Goal: Task Accomplishment & Management: Manage account settings

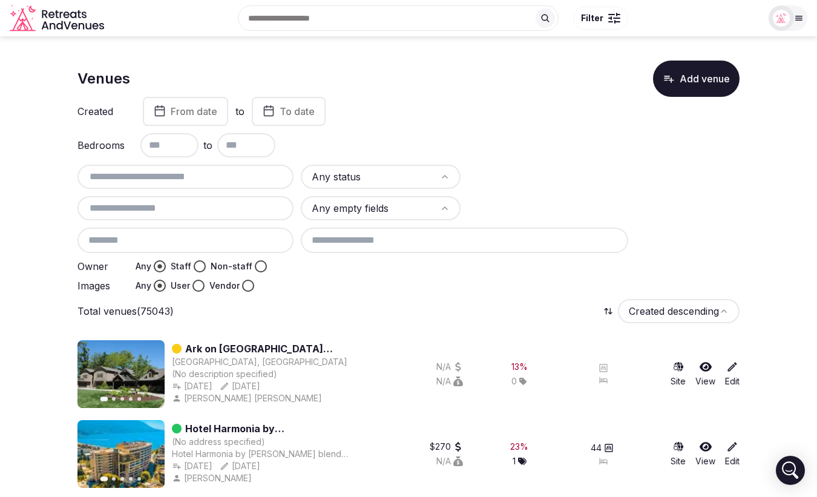
click at [198, 264] on button "Staff" at bounding box center [200, 266] width 12 height 12
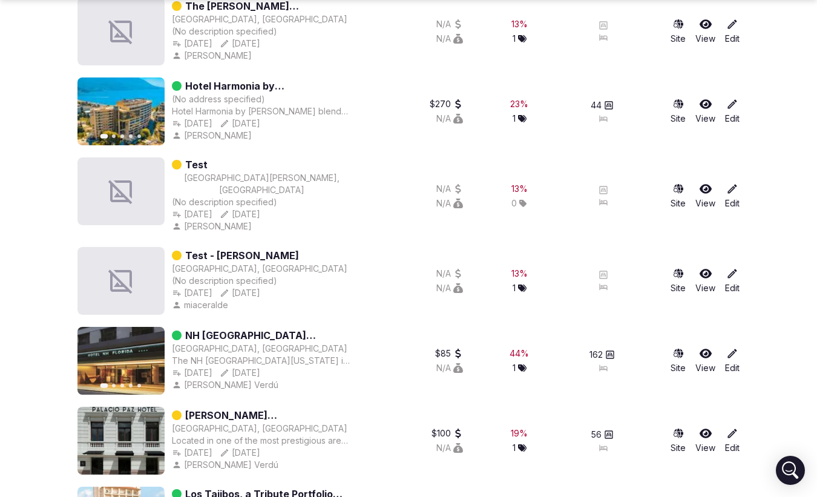
scroll to position [357, 0]
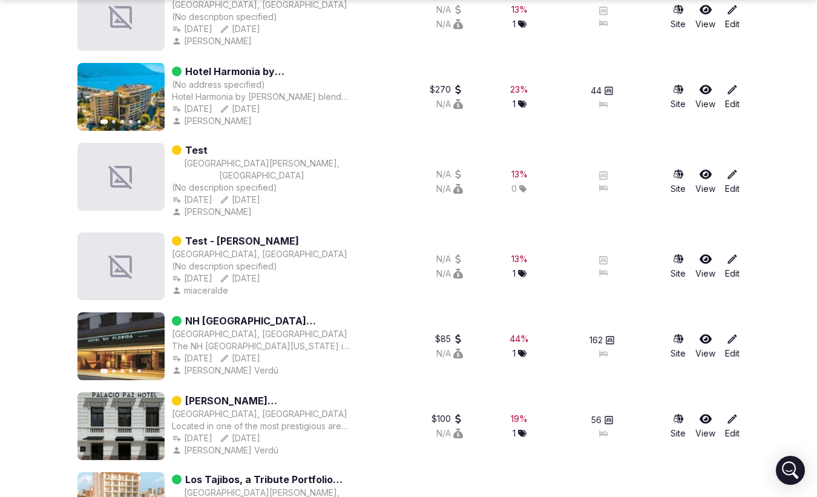
click at [152, 336] on button "Next slide" at bounding box center [147, 345] width 19 height 19
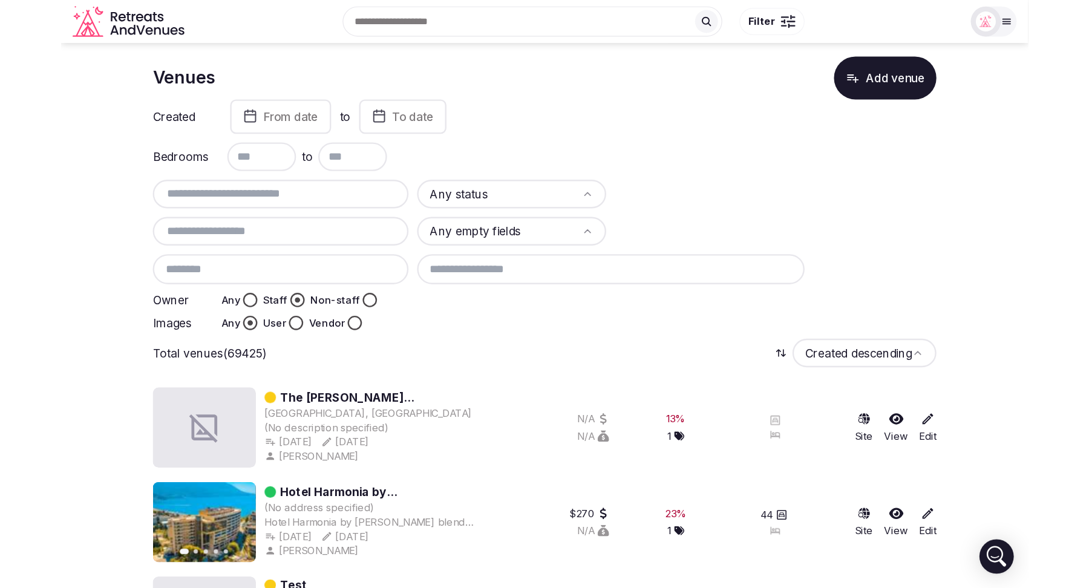
scroll to position [23, 0]
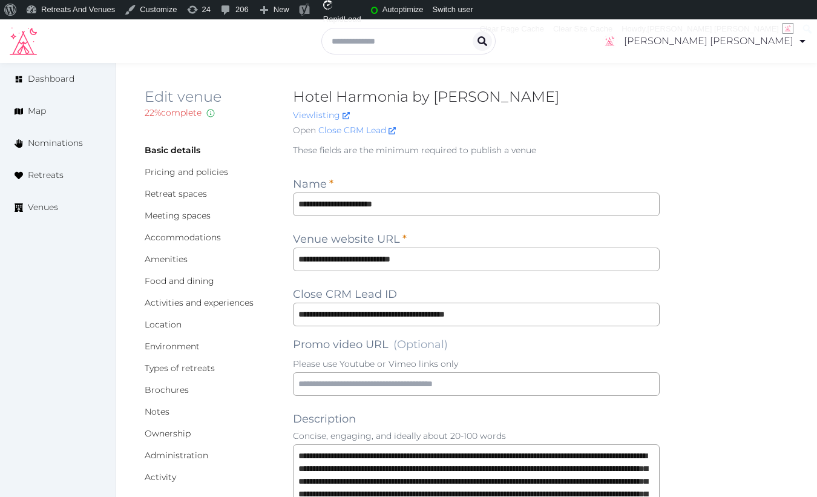
type input "***"
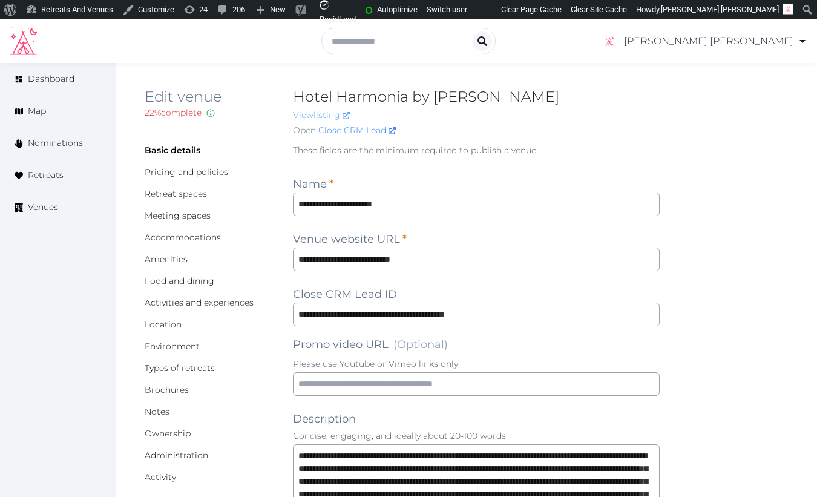
click at [321, 116] on link "View listing" at bounding box center [321, 114] width 57 height 11
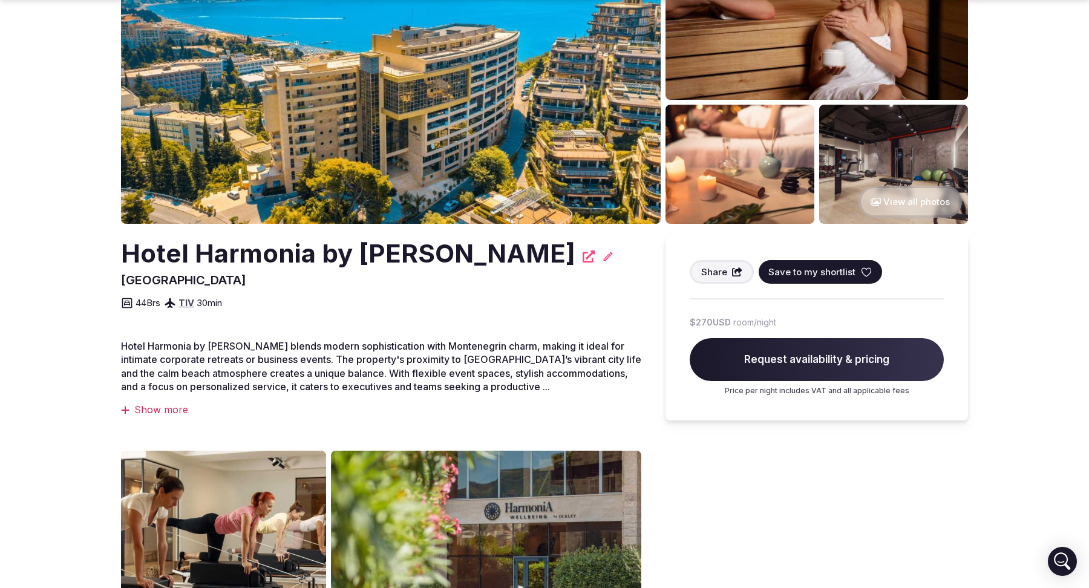
scroll to position [152, 0]
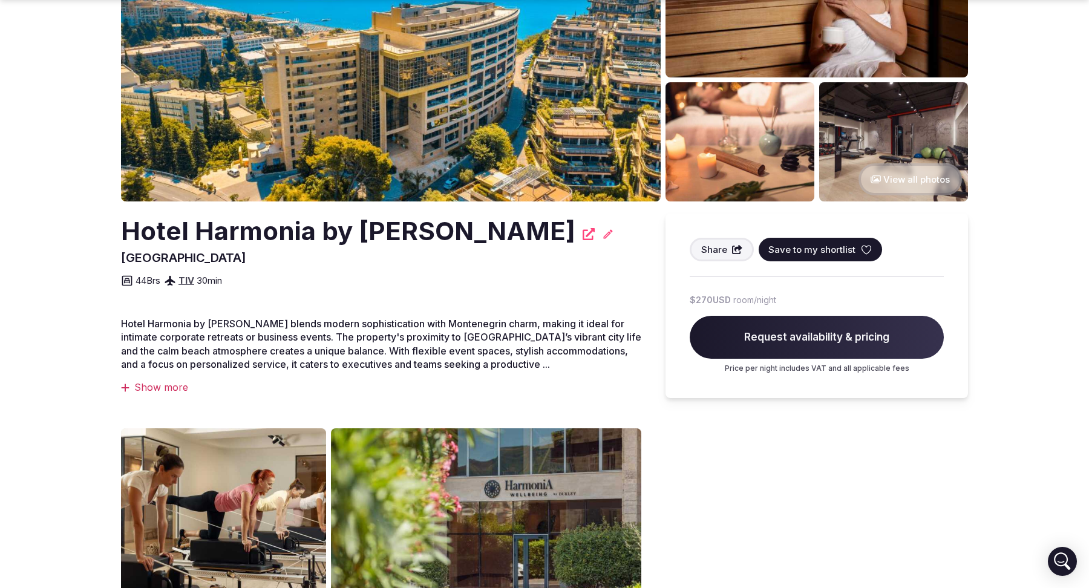
click at [166, 388] on div "Show more" at bounding box center [381, 386] width 520 height 13
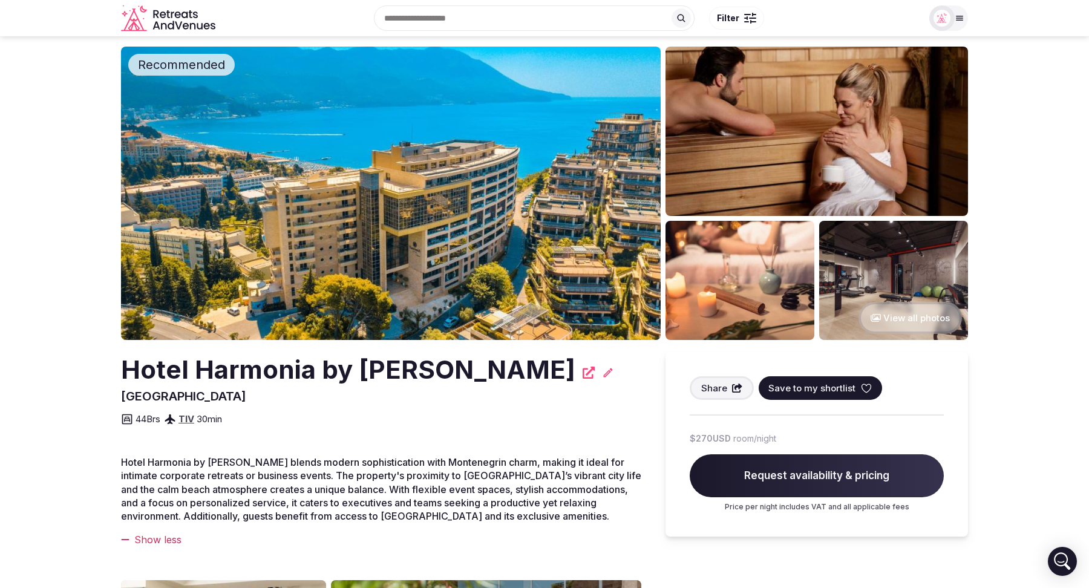
scroll to position [0, 0]
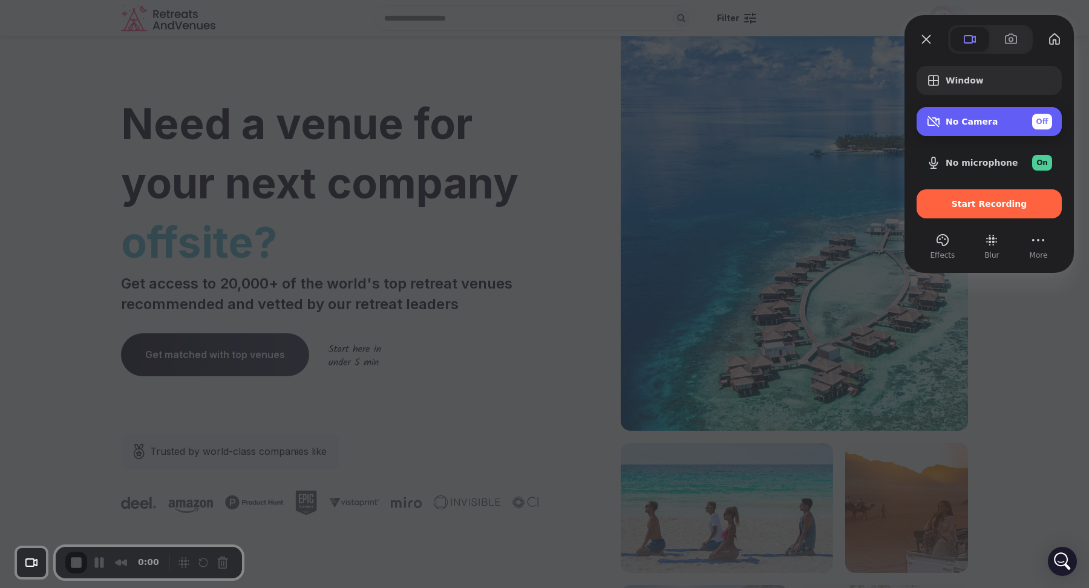
click at [1049, 119] on div "Off" at bounding box center [1042, 122] width 20 height 16
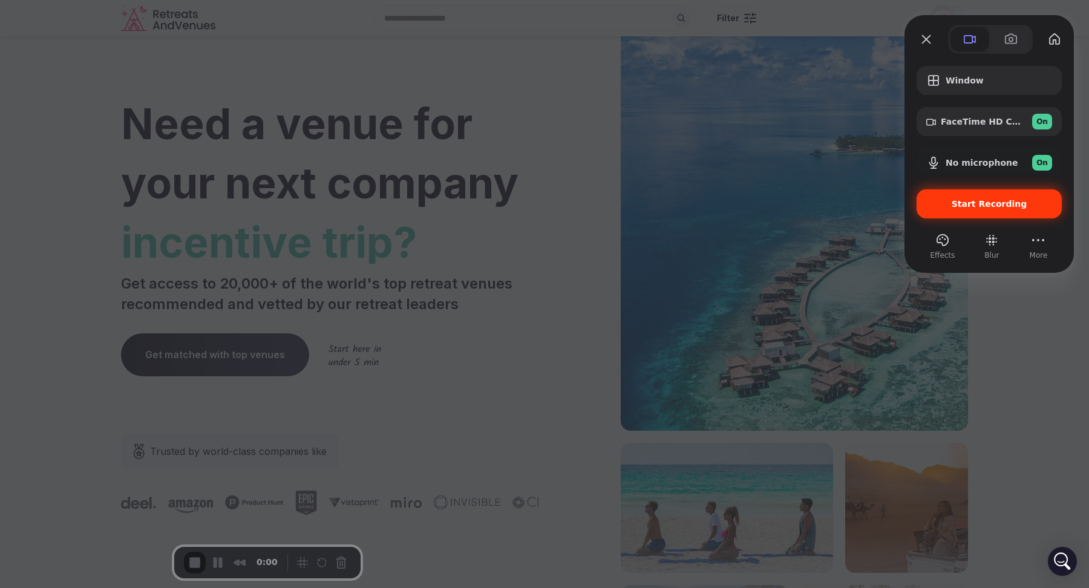
click at [1003, 209] on div "Start Recording" at bounding box center [988, 203] width 145 height 29
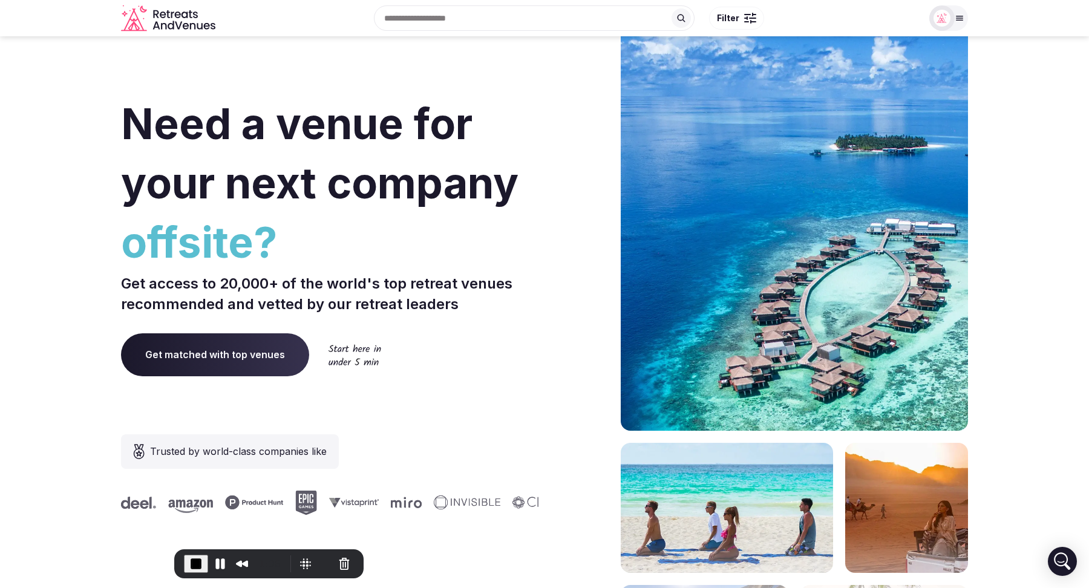
click at [457, 18] on input "text" at bounding box center [534, 17] width 321 height 25
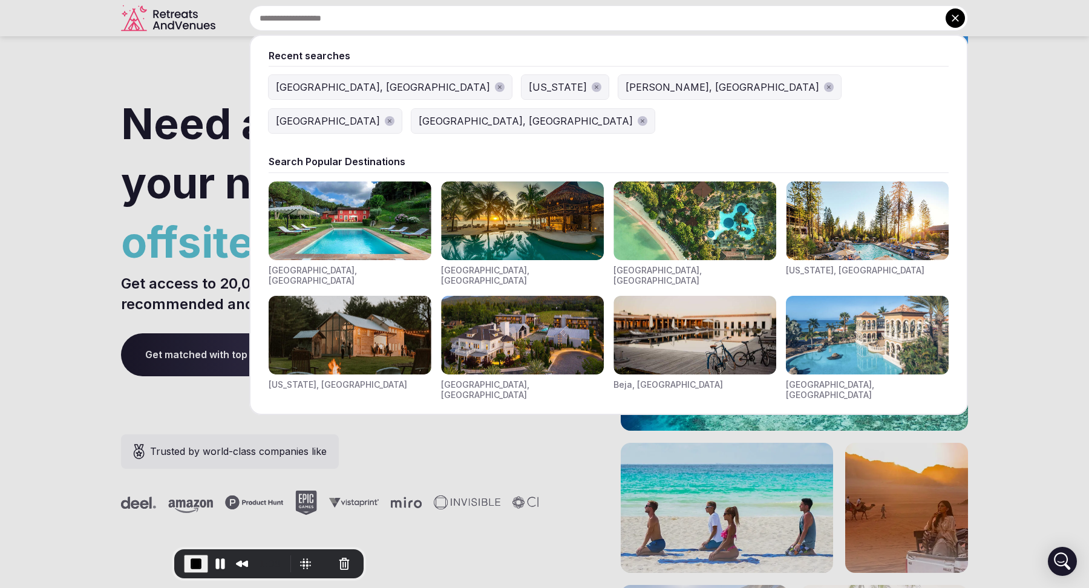
type input "*"
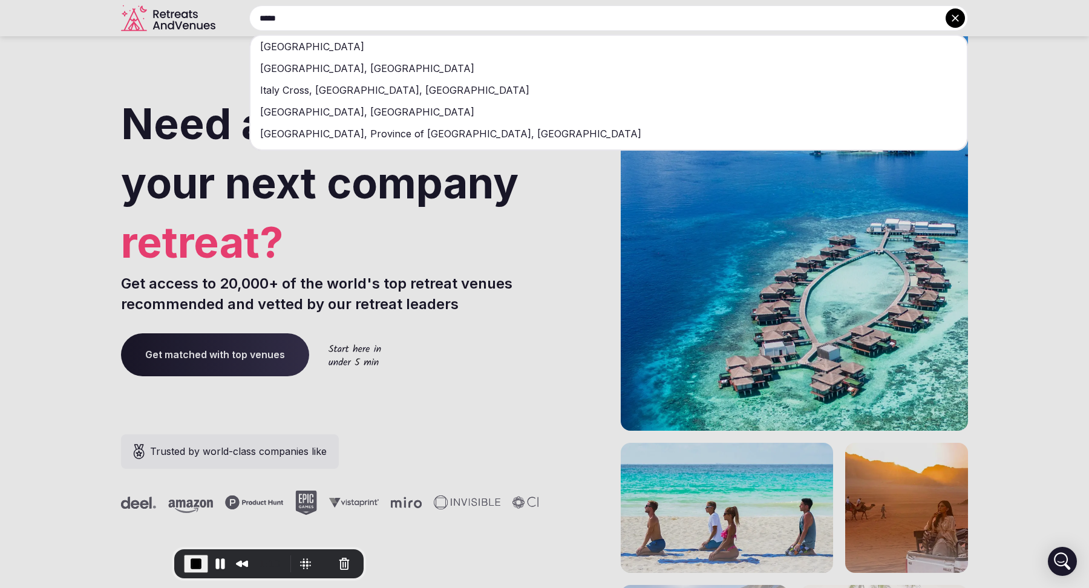
type input "*****"
click at [414, 47] on div "[GEOGRAPHIC_DATA]" at bounding box center [608, 47] width 716 height 22
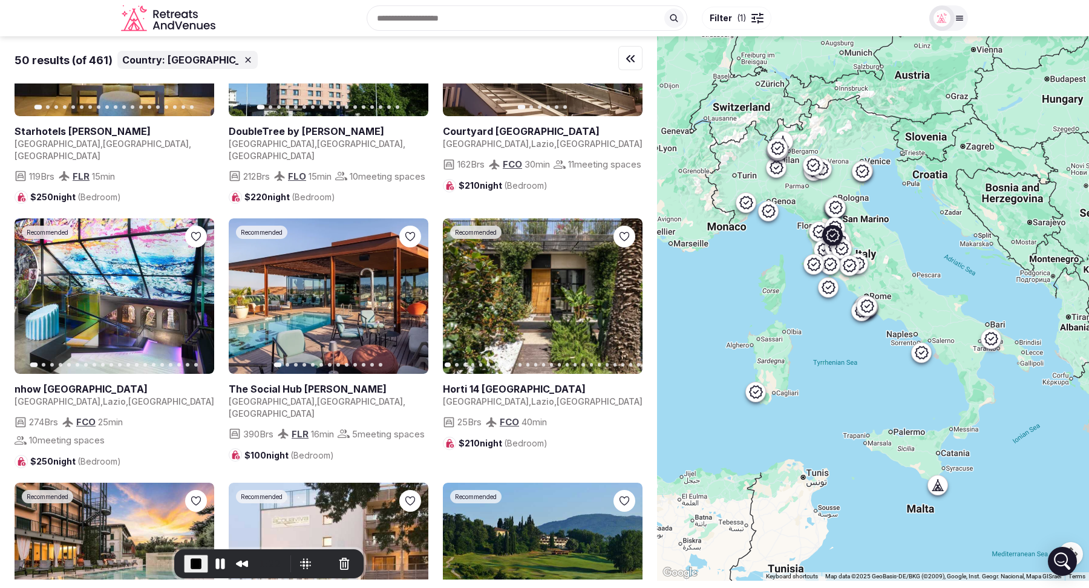
scroll to position [994, 0]
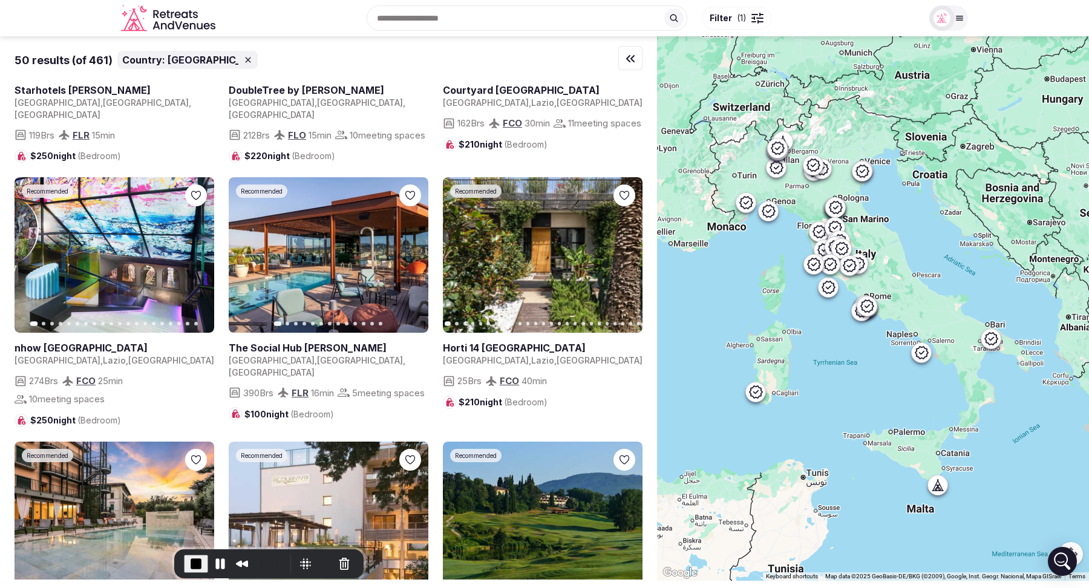
click at [189, 561] on span "End Recording" at bounding box center [196, 563] width 15 height 15
click at [177, 17] on icon "Retreats and Venues company logo" at bounding box center [179, 14] width 6 height 7
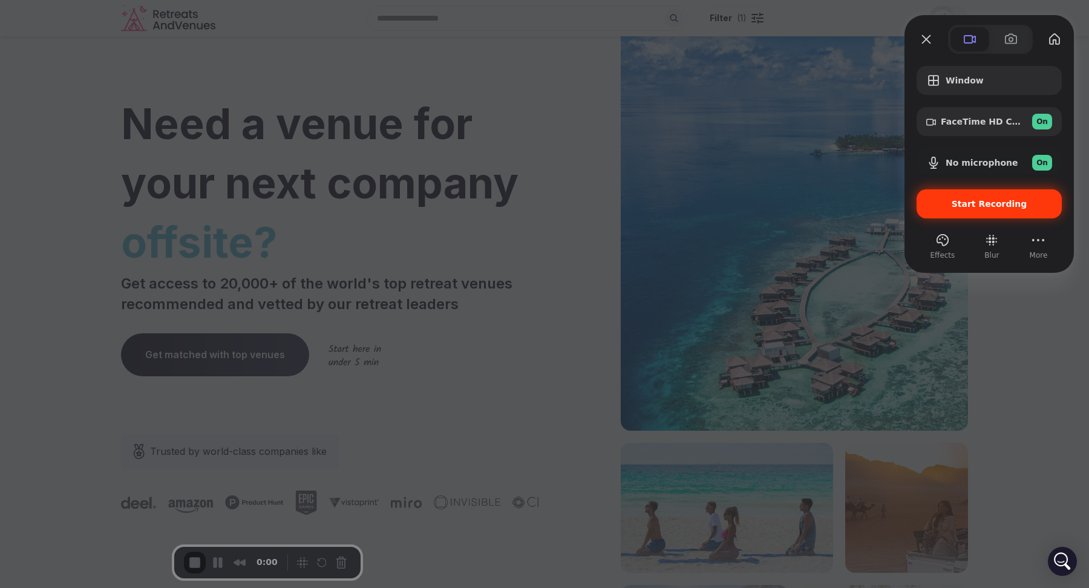
click at [995, 203] on span "Start Recording" at bounding box center [989, 204] width 76 height 10
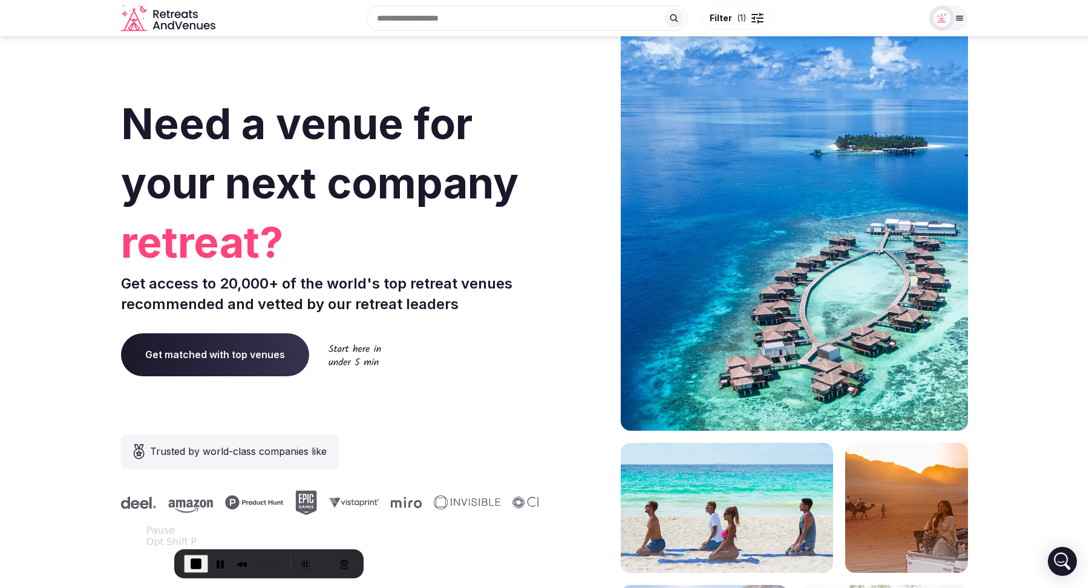
click at [189, 561] on span "End Recording" at bounding box center [196, 563] width 15 height 15
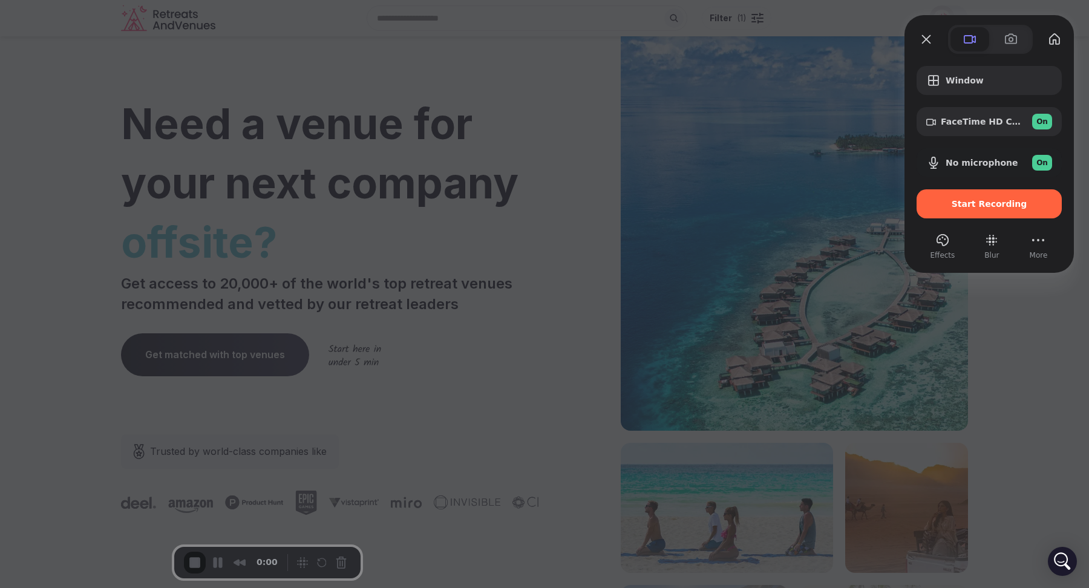
click at [483, 143] on div at bounding box center [544, 294] width 1089 height 588
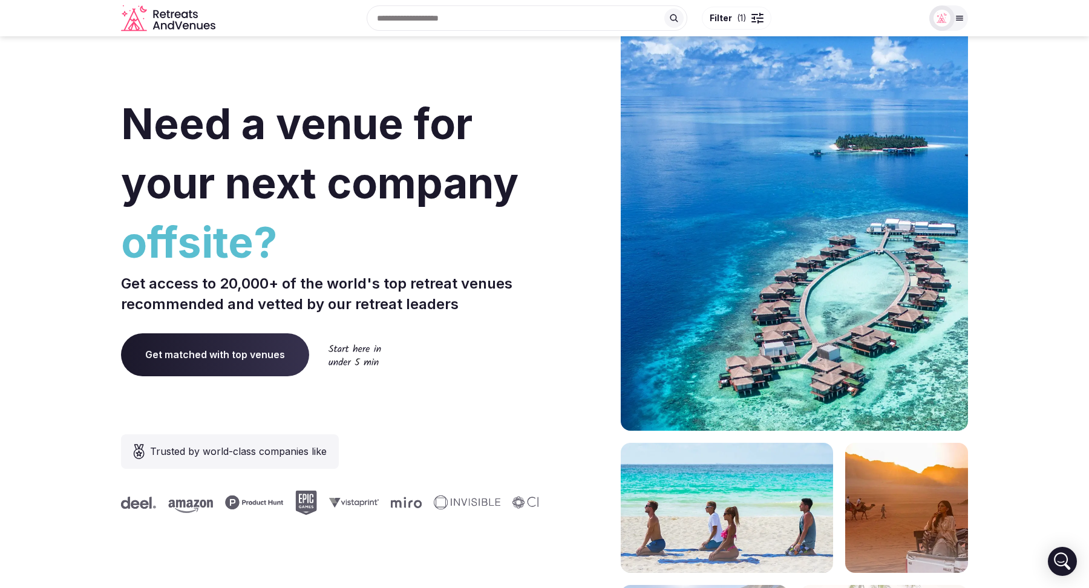
click at [449, 26] on input "text" at bounding box center [527, 17] width 321 height 25
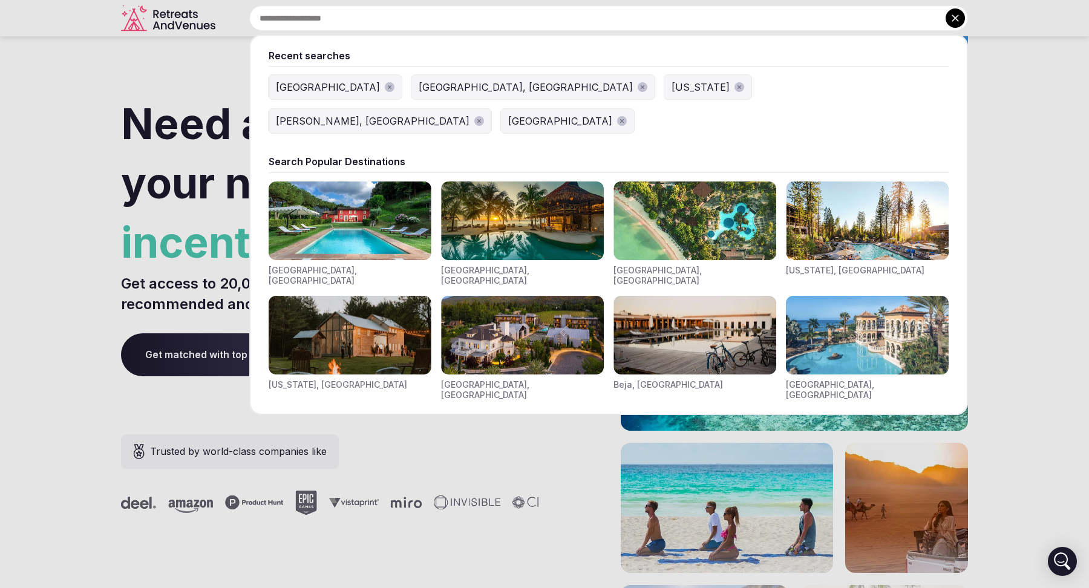
click at [952, 19] on icon at bounding box center [955, 18] width 12 height 12
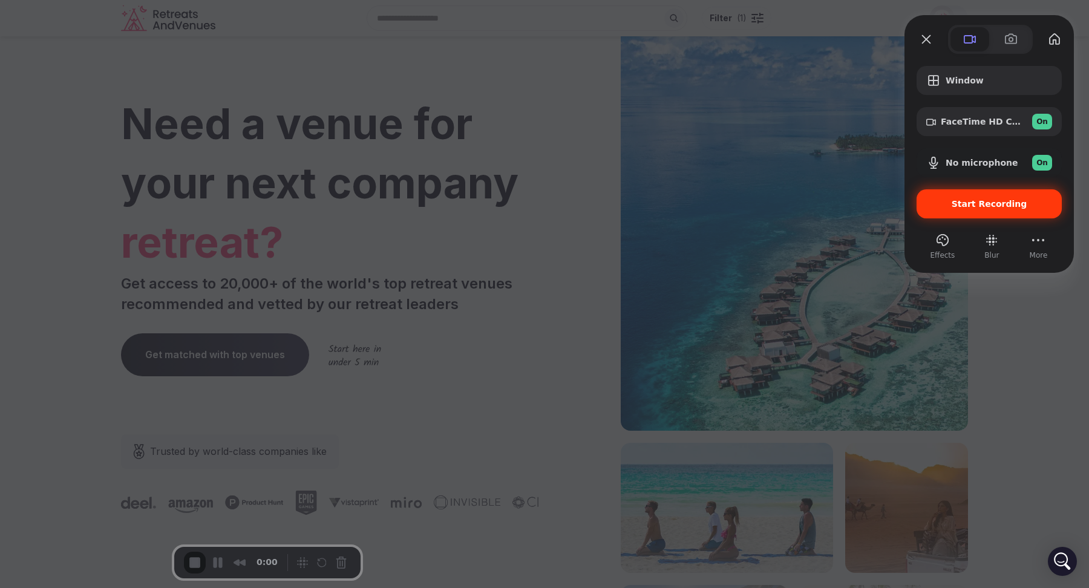
click at [977, 214] on div "Start Recording" at bounding box center [988, 203] width 145 height 29
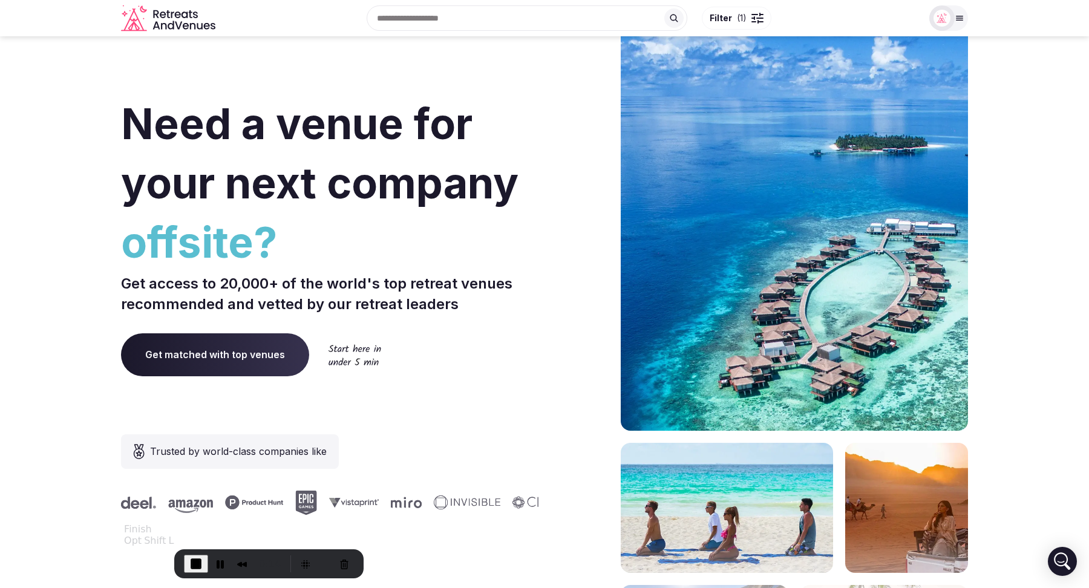
click at [184, 562] on button "End Recording" at bounding box center [196, 564] width 24 height 18
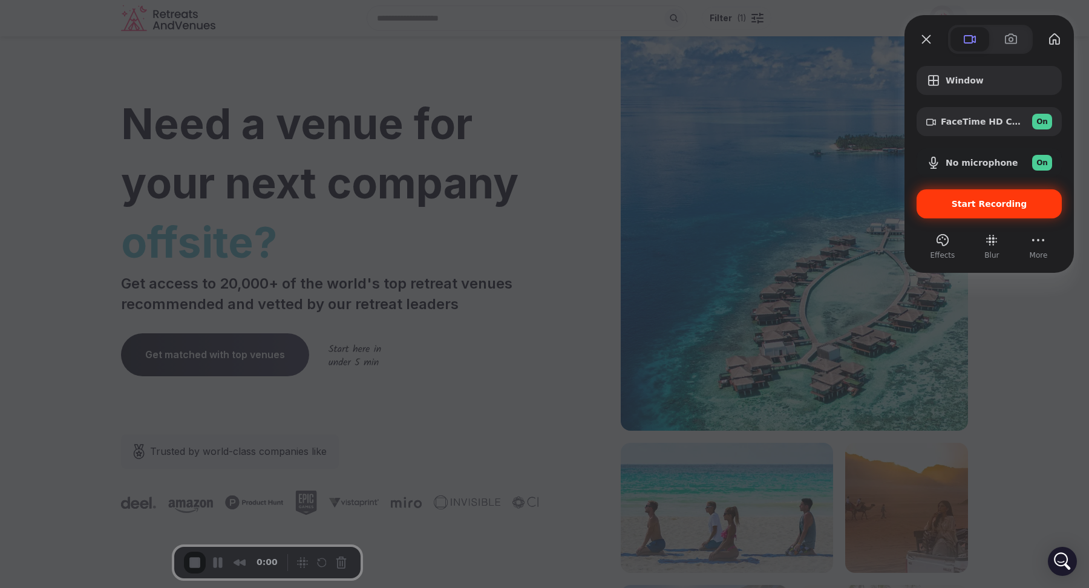
click at [1005, 211] on div "Start Recording" at bounding box center [988, 203] width 145 height 29
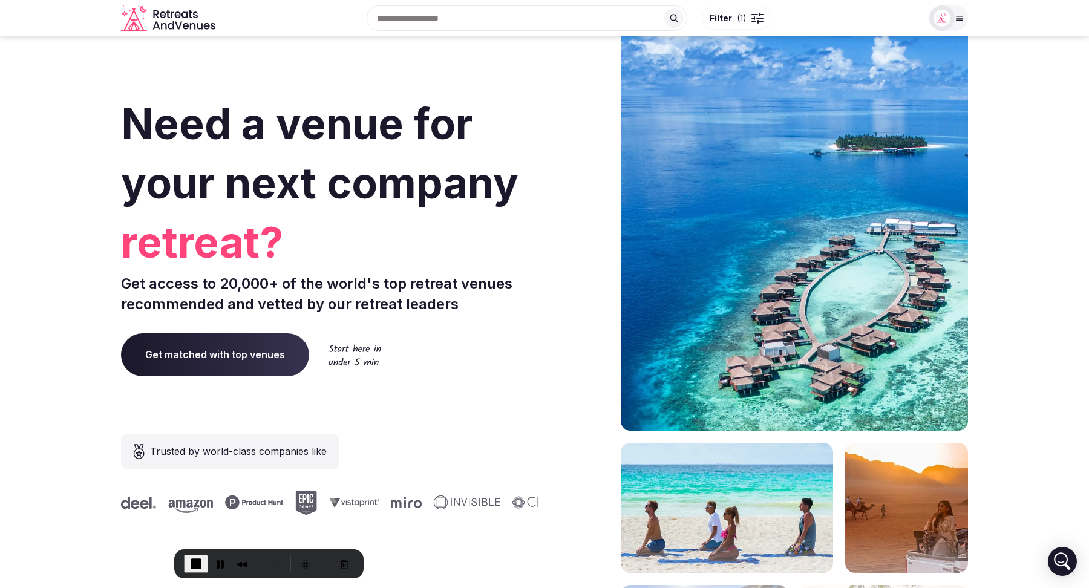
click at [189, 557] on span "End Recording" at bounding box center [196, 563] width 15 height 15
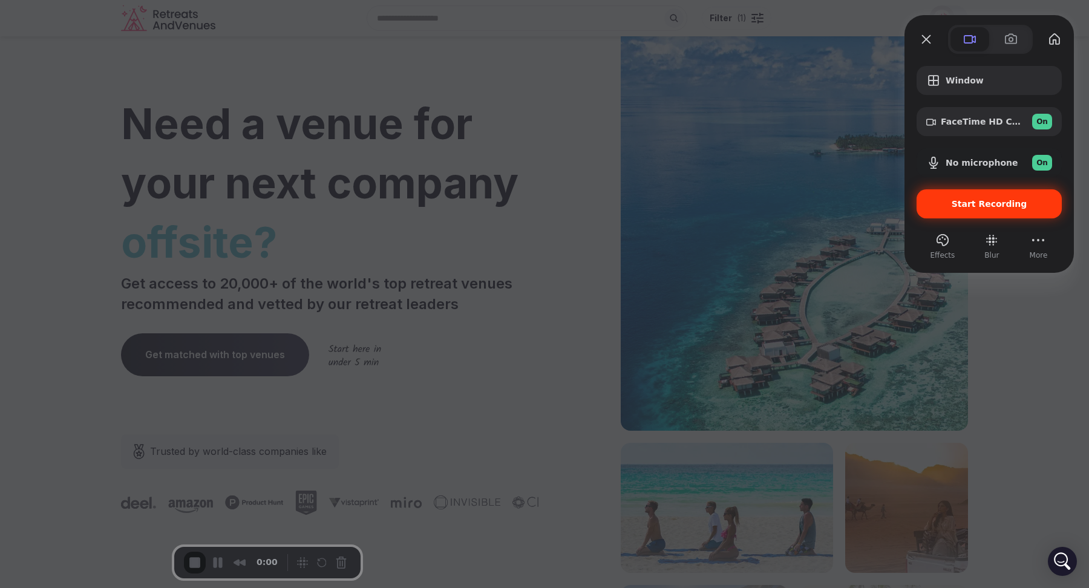
click at [974, 209] on div "Start Recording" at bounding box center [988, 203] width 145 height 29
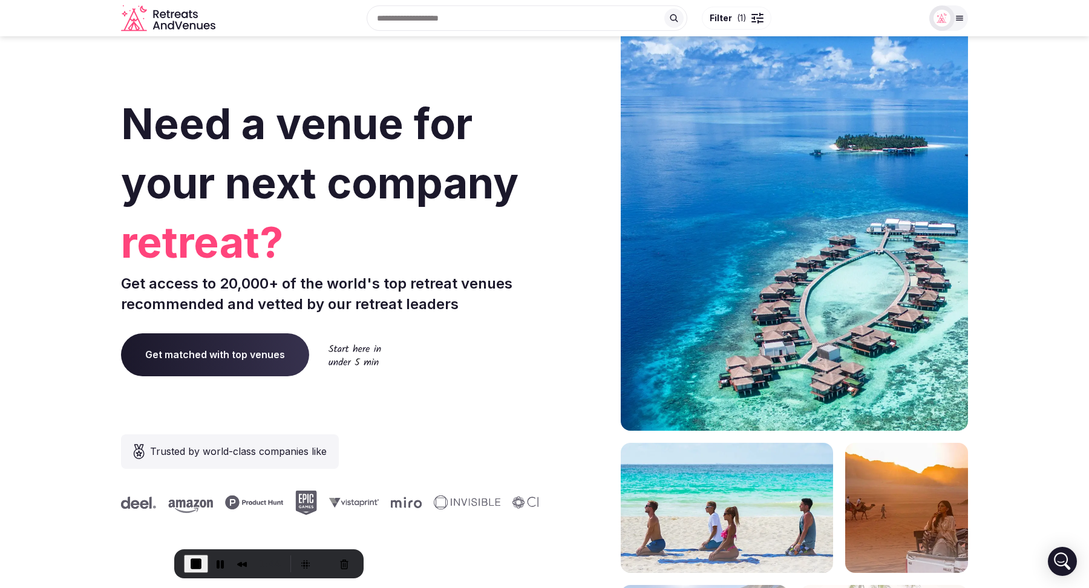
click at [491, 20] on input "text" at bounding box center [527, 17] width 321 height 25
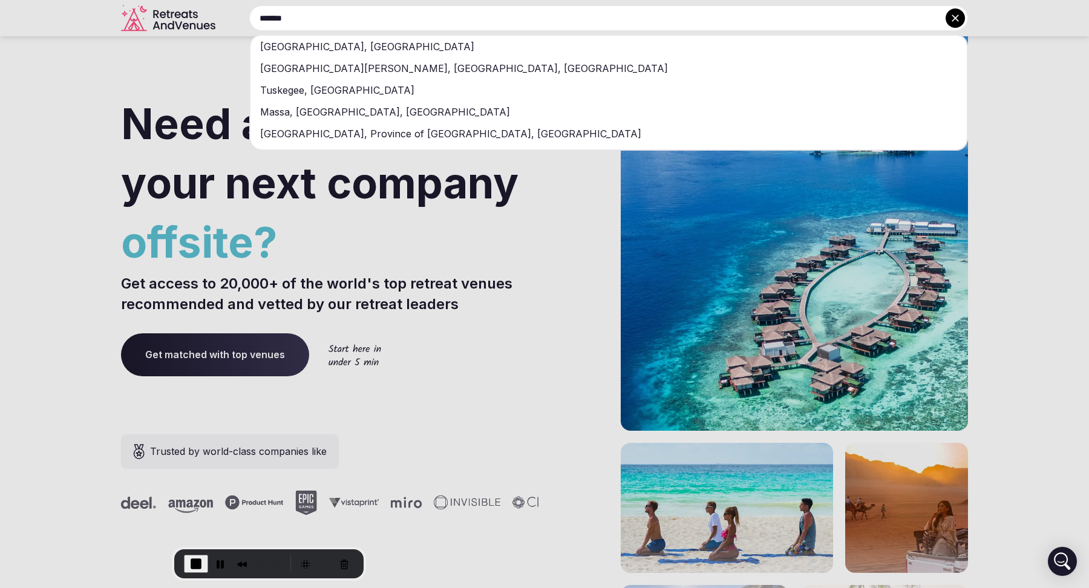
type input "*******"
click at [416, 38] on div "Tuscany, Italy" at bounding box center [608, 47] width 716 height 22
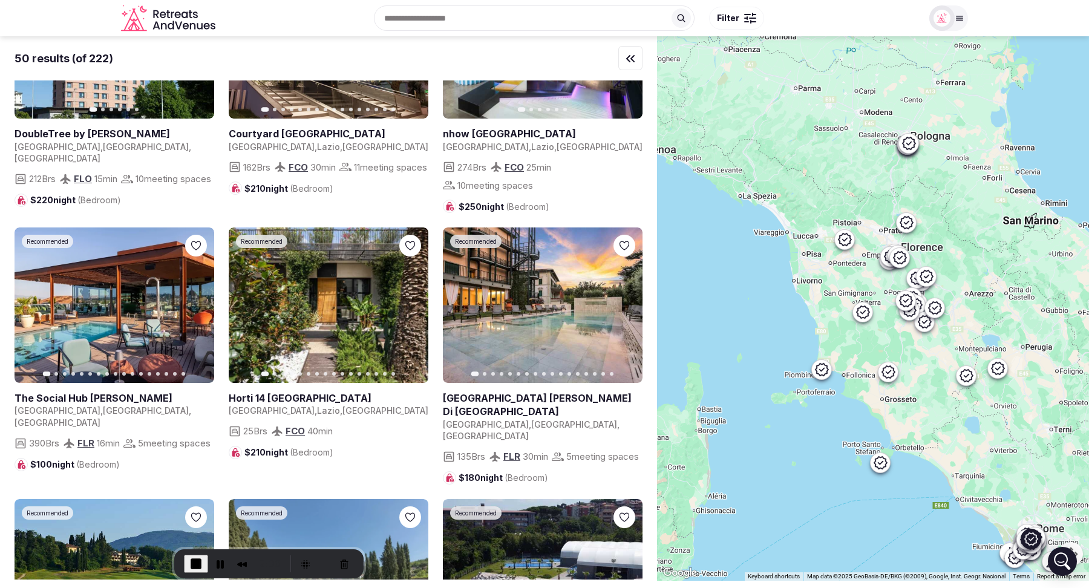
scroll to position [959, 0]
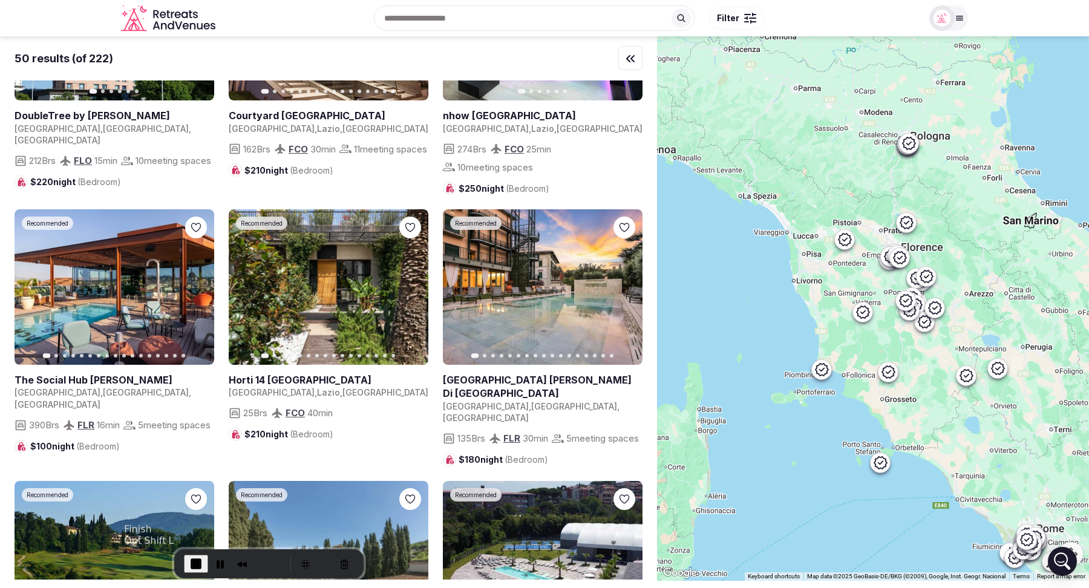
click at [189, 567] on span "End Recording" at bounding box center [196, 563] width 15 height 15
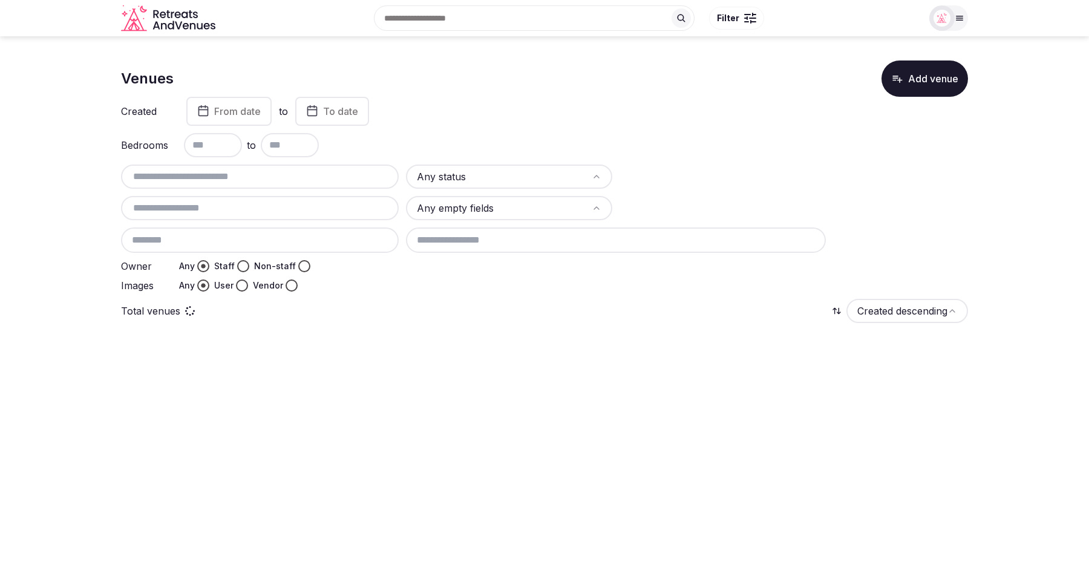
click at [200, 180] on input "text" at bounding box center [260, 176] width 268 height 15
click at [200, 166] on div "*******" at bounding box center [260, 177] width 278 height 24
click at [175, 177] on input "*******" at bounding box center [260, 176] width 268 height 15
click at [199, 179] on input "*******" at bounding box center [260, 176] width 268 height 15
type input "*"
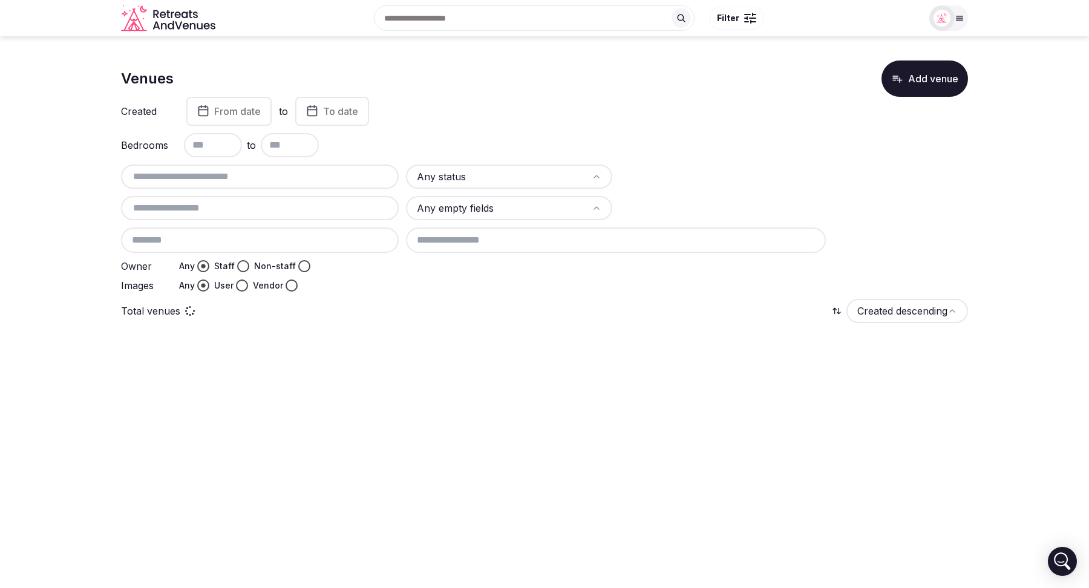
paste input "**********"
type input "**********"
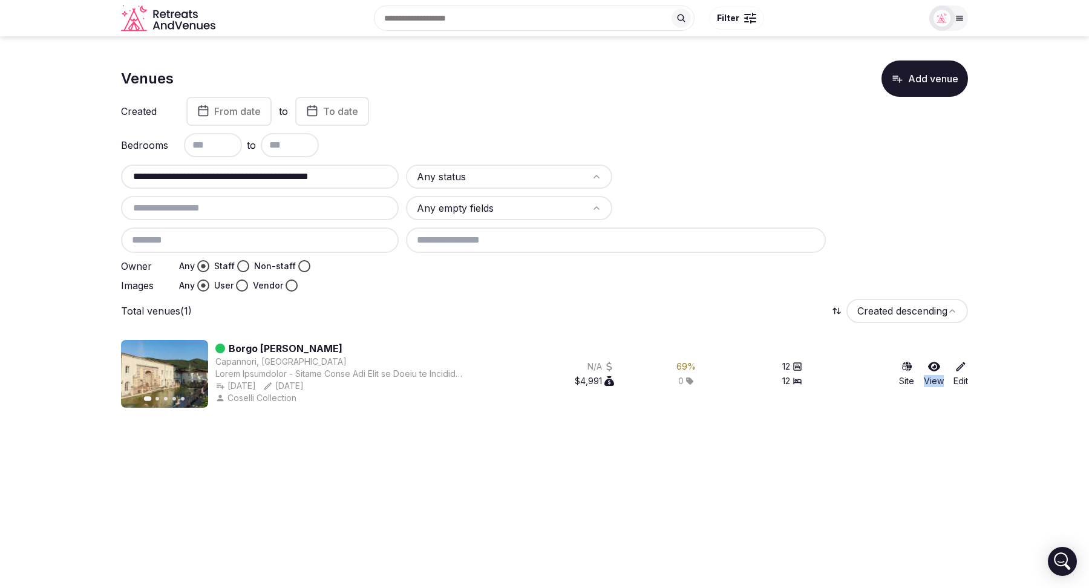
scroll to position [0, 0]
